Goal: Use online tool/utility: Utilize a website feature to perform a specific function

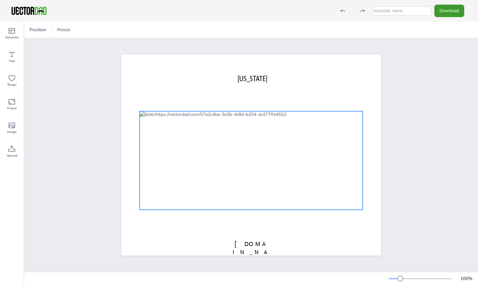
click at [173, 183] on div at bounding box center [250, 160] width 223 height 98
click at [13, 56] on icon at bounding box center [12, 54] width 8 height 8
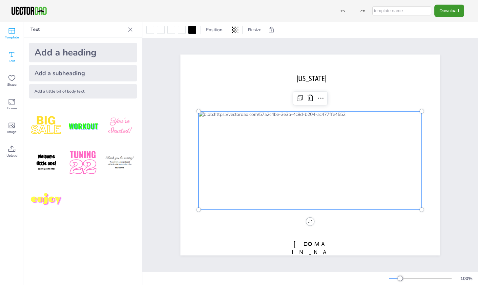
click at [15, 38] on span "Template" at bounding box center [12, 37] width 14 height 5
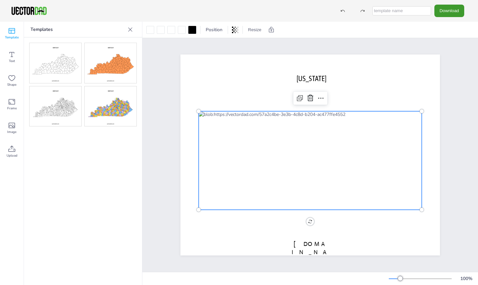
click at [263, 131] on div at bounding box center [309, 160] width 223 height 98
click at [297, 154] on div at bounding box center [309, 160] width 223 height 98
click at [130, 29] on icon at bounding box center [130, 29] width 7 height 7
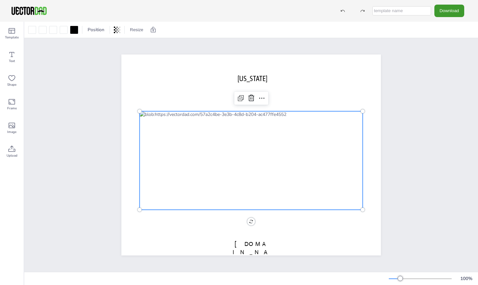
click at [253, 145] on div at bounding box center [250, 160] width 223 height 98
click at [259, 94] on icon at bounding box center [262, 98] width 8 height 8
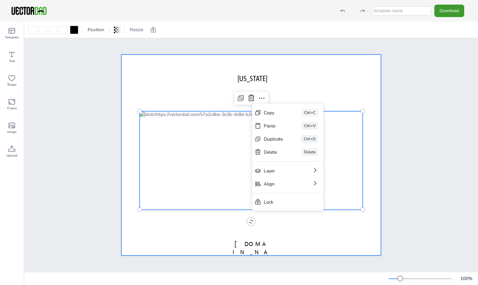
click at [280, 82] on div at bounding box center [250, 154] width 259 height 201
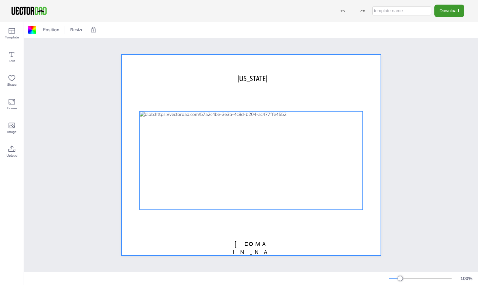
click at [295, 168] on div at bounding box center [250, 160] width 223 height 98
